Goal: Book appointment/travel/reservation

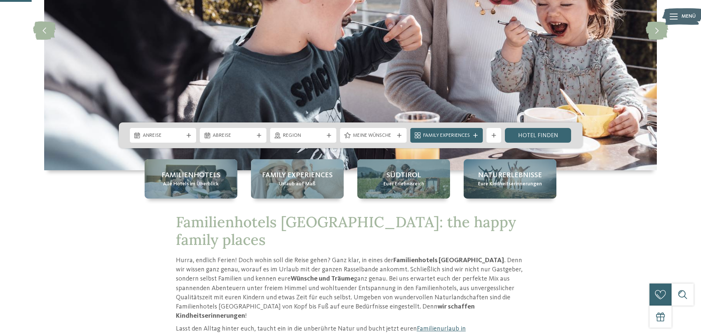
scroll to position [147, 0]
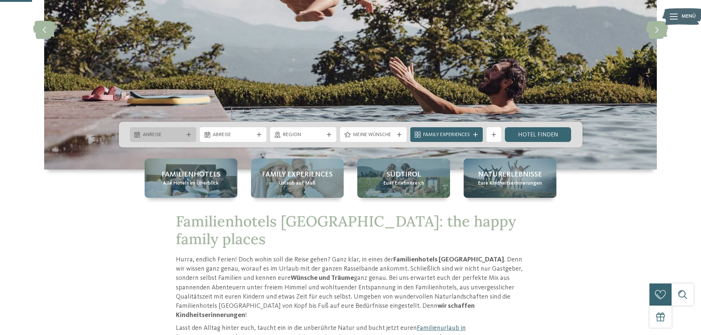
click at [174, 135] on span "Anreise" at bounding box center [163, 134] width 41 height 7
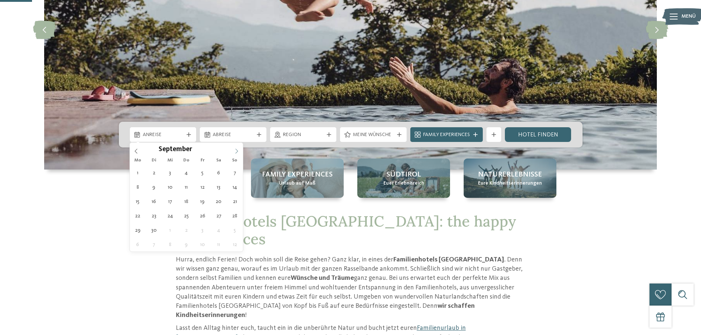
click at [237, 149] on icon at bounding box center [236, 151] width 5 height 5
type div "[DATE]"
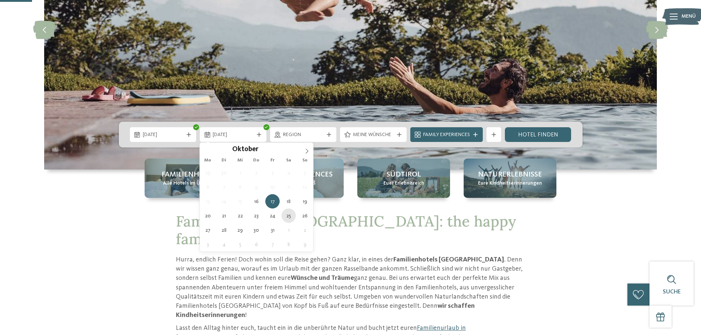
type div "[DATE]"
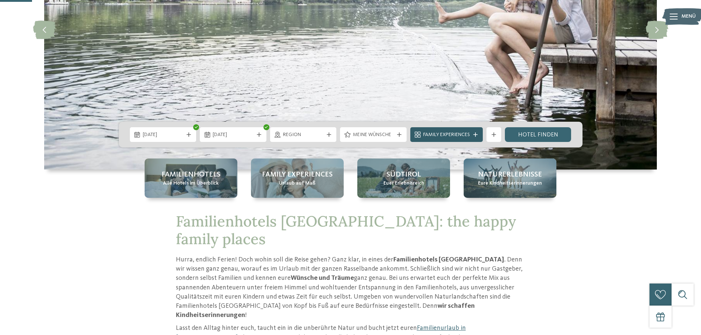
click at [466, 133] on span "Family Experiences" at bounding box center [446, 134] width 47 height 7
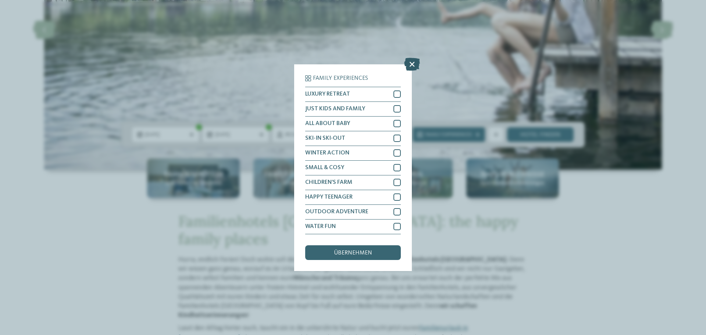
click at [412, 63] on icon at bounding box center [412, 63] width 16 height 13
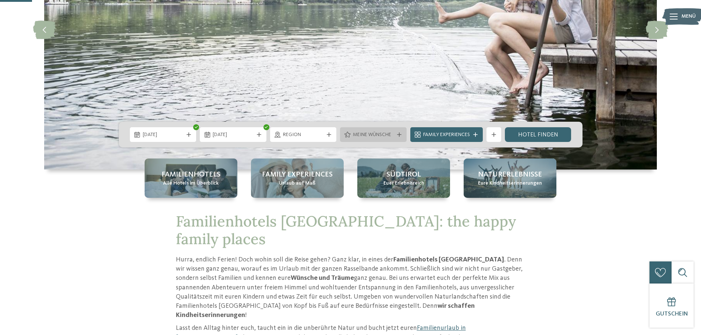
click at [374, 135] on span "Meine Wünsche" at bounding box center [373, 134] width 41 height 7
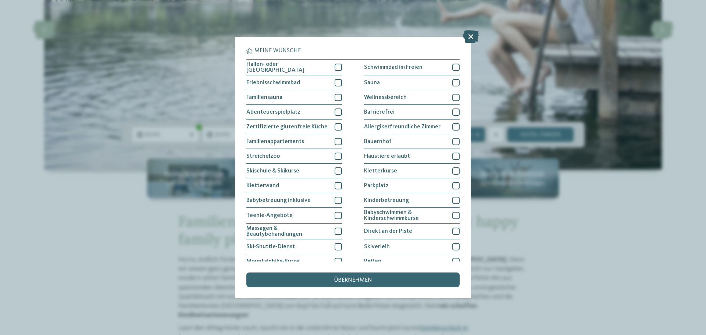
click at [472, 36] on icon at bounding box center [471, 36] width 16 height 13
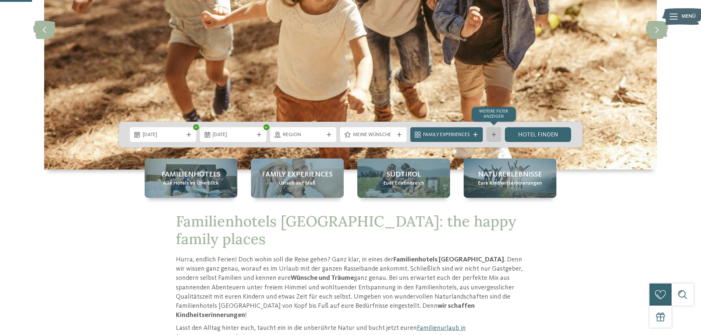
click at [493, 134] on icon at bounding box center [494, 134] width 4 height 4
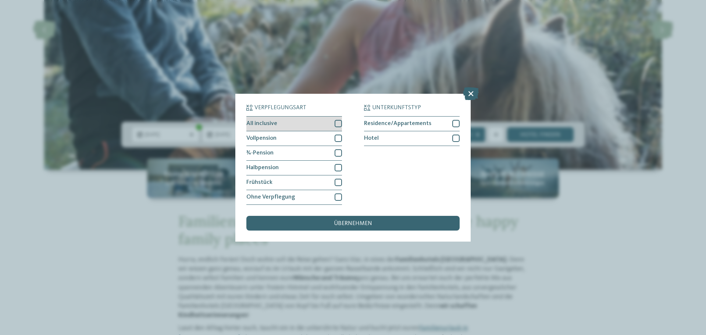
click at [337, 124] on div at bounding box center [338, 123] width 7 height 7
click at [342, 149] on div "Verpflegungsart All inclusive Vollpension ¾-Pension" at bounding box center [353, 155] width 213 height 100
click at [337, 155] on div at bounding box center [338, 152] width 7 height 7
click at [337, 137] on div at bounding box center [338, 138] width 7 height 7
click at [340, 167] on div at bounding box center [338, 167] width 7 height 7
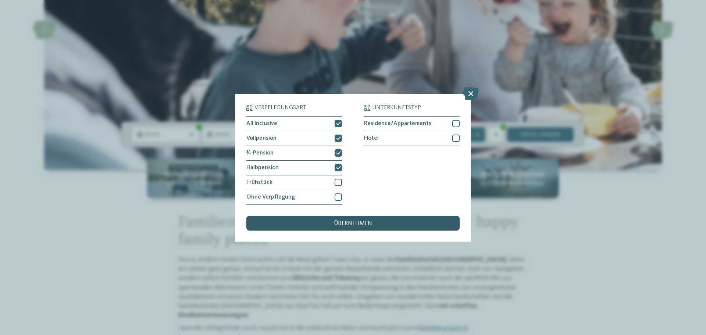
click at [353, 220] on div "übernehmen" at bounding box center [353, 223] width 213 height 15
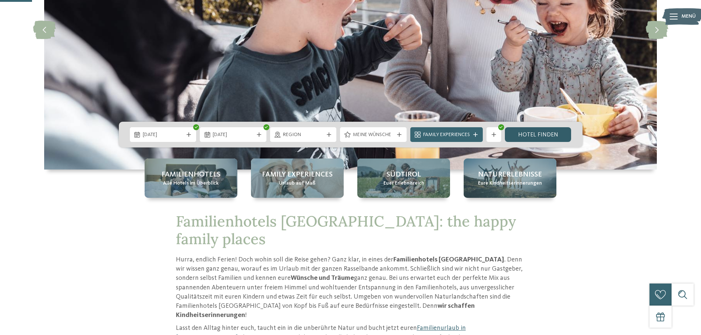
click at [545, 133] on link "Hotel finden" at bounding box center [538, 134] width 67 height 15
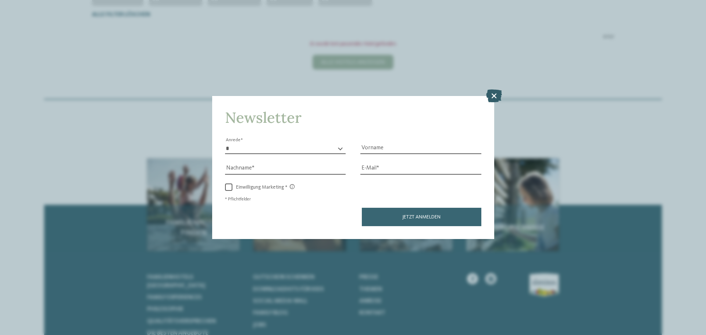
click at [494, 93] on icon at bounding box center [494, 95] width 16 height 13
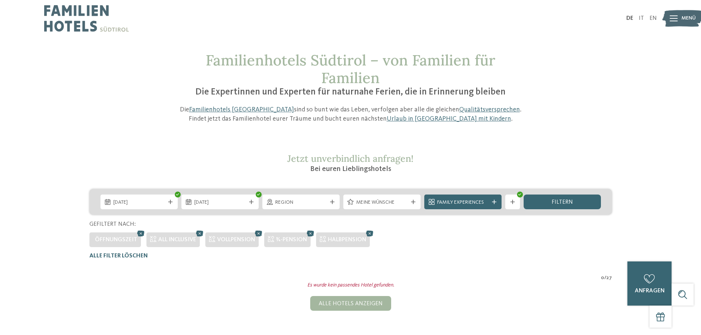
drag, startPoint x: 371, startPoint y: 234, endPoint x: 329, endPoint y: 236, distance: 41.7
click at [370, 234] on icon at bounding box center [369, 234] width 11 height 10
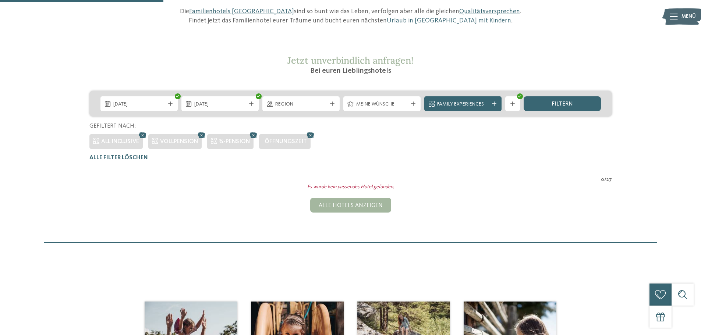
scroll to position [94, 0]
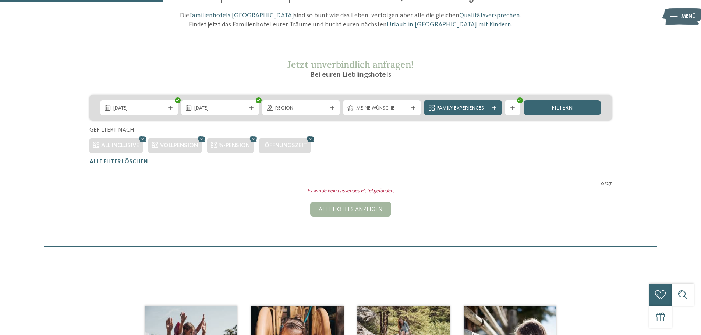
click at [311, 137] on icon at bounding box center [310, 140] width 11 height 10
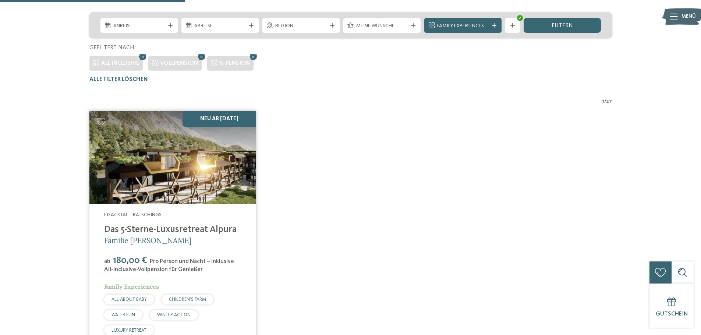
scroll to position [241, 0]
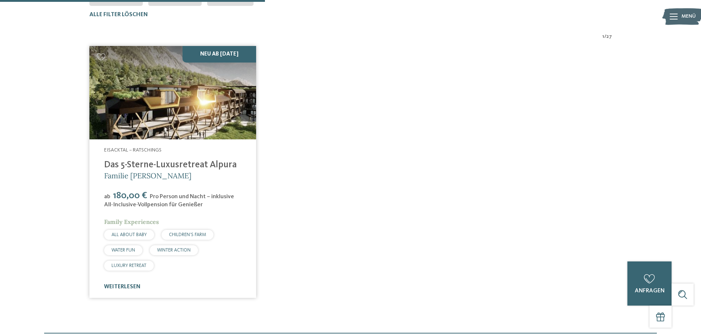
click at [169, 124] on img at bounding box center [172, 93] width 167 height 94
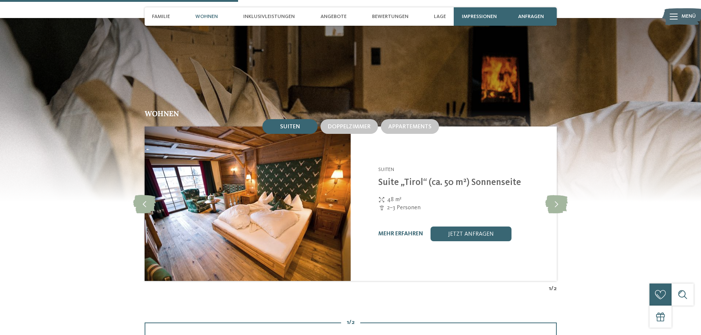
scroll to position [920, 0]
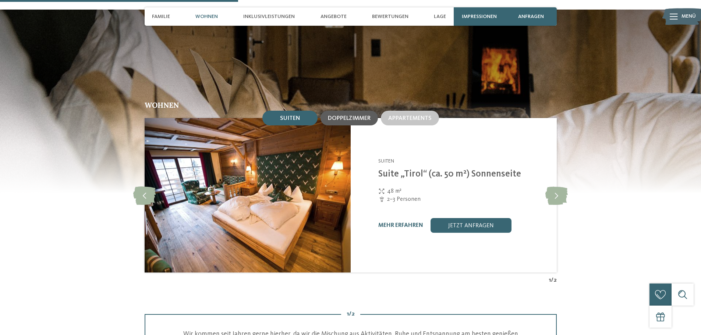
click at [359, 116] on span "Doppelzimmer" at bounding box center [349, 119] width 43 height 6
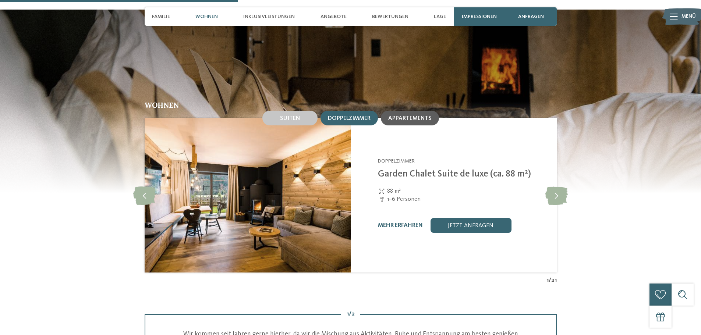
click at [434, 111] on div "Appartements" at bounding box center [410, 118] width 58 height 15
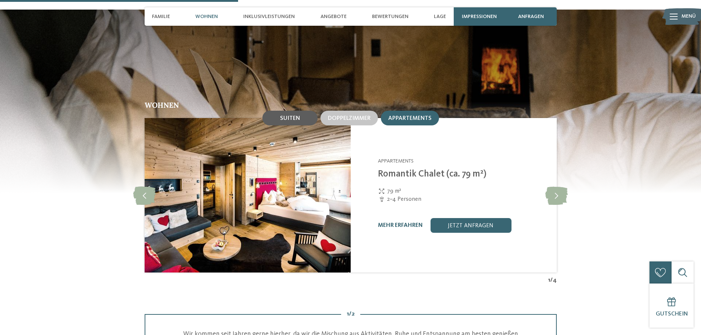
click at [305, 111] on div "Suiten" at bounding box center [289, 118] width 55 height 15
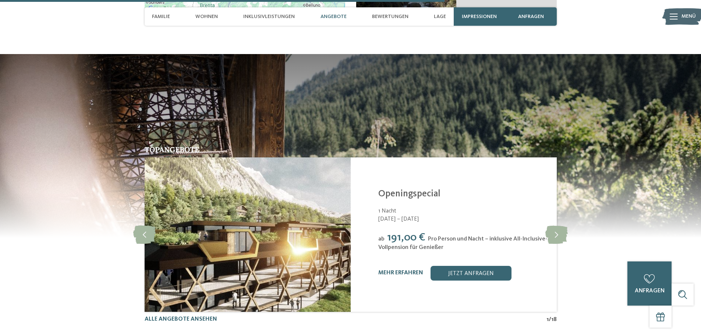
scroll to position [1803, 0]
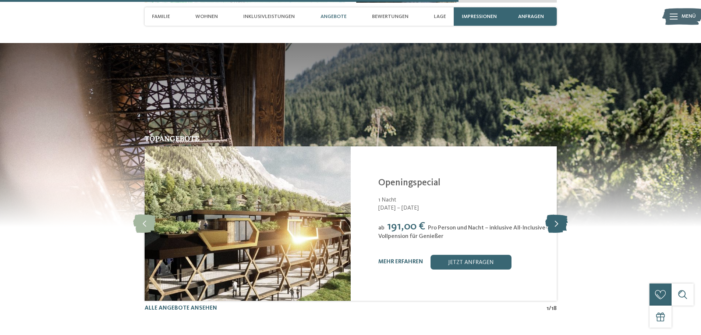
click at [555, 215] on icon at bounding box center [556, 224] width 22 height 18
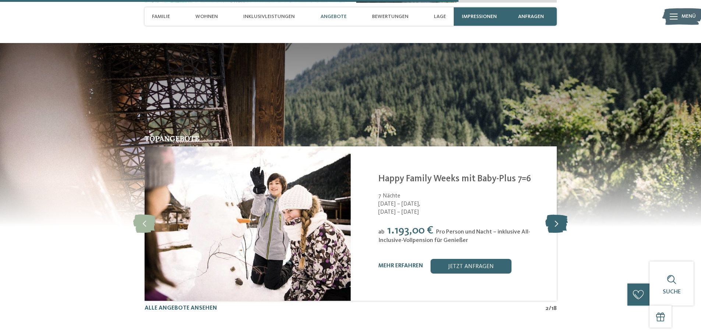
click at [555, 215] on icon at bounding box center [556, 224] width 22 height 18
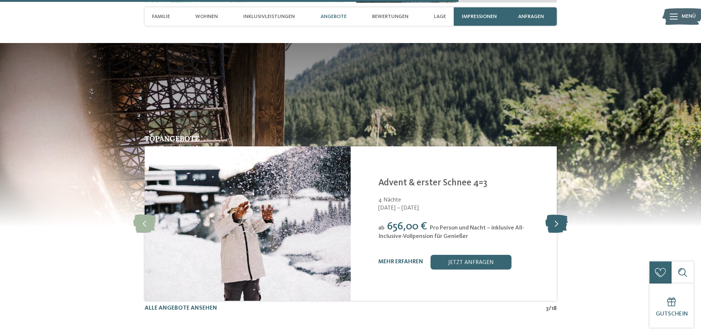
click at [555, 215] on icon at bounding box center [556, 224] width 22 height 18
